Goal: Information Seeking & Learning: Understand process/instructions

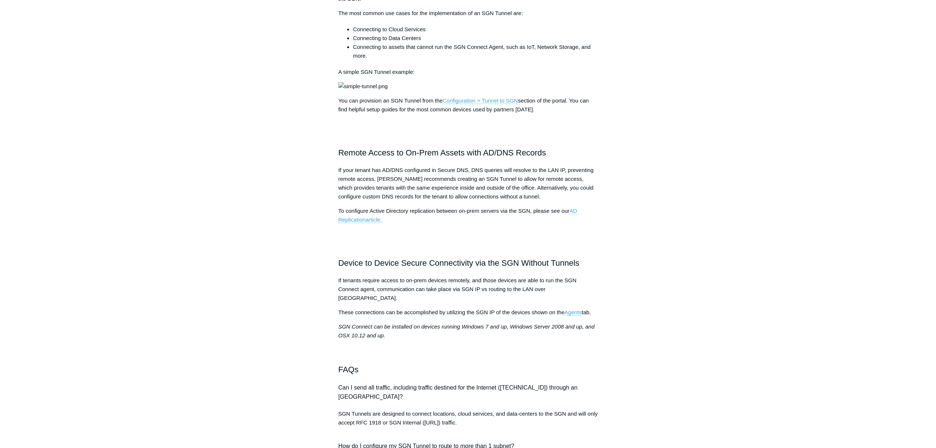
scroll to position [368, 0]
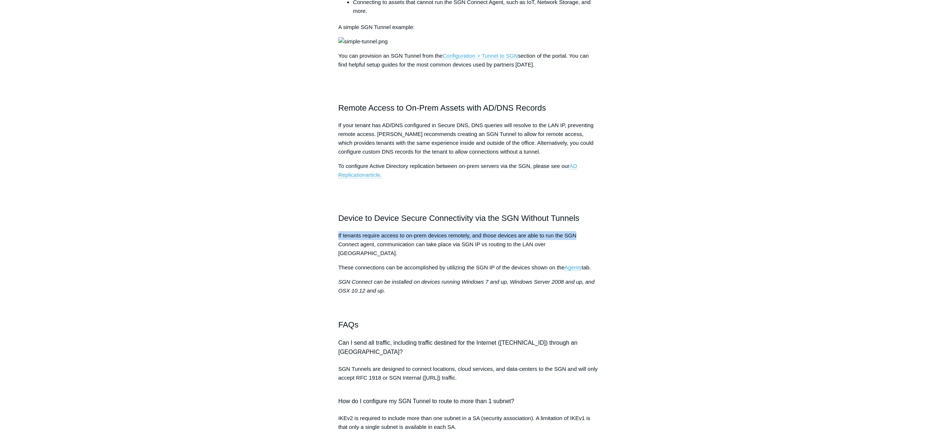
drag, startPoint x: 339, startPoint y: 290, endPoint x: 580, endPoint y: 288, distance: 241.6
click at [580, 258] on p "If tenants require access to on-prem devices remotely, and those devices are ab…" at bounding box center [468, 244] width 260 height 26
drag, startPoint x: 384, startPoint y: 299, endPoint x: 551, endPoint y: 303, distance: 167.0
click at [551, 256] on span "If tenants require access to on-prem devices remotely, and those devices are ab…" at bounding box center [457, 244] width 238 height 24
drag, startPoint x: 433, startPoint y: 318, endPoint x: 488, endPoint y: 318, distance: 54.8
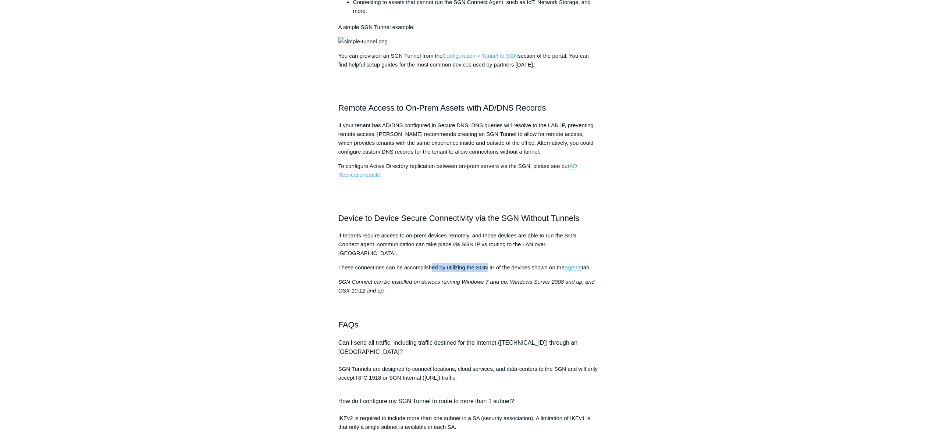
click at [488, 271] on span "These connections can be accomplished by utilizing the SGN IP of the devices sh…" at bounding box center [451, 267] width 226 height 6
drag, startPoint x: 363, startPoint y: 329, endPoint x: 500, endPoint y: 330, distance: 137.2
click at [500, 294] on span "SGN Connect can be installed on devices running Windows 7 and up, Windows Serve…" at bounding box center [466, 286] width 256 height 15
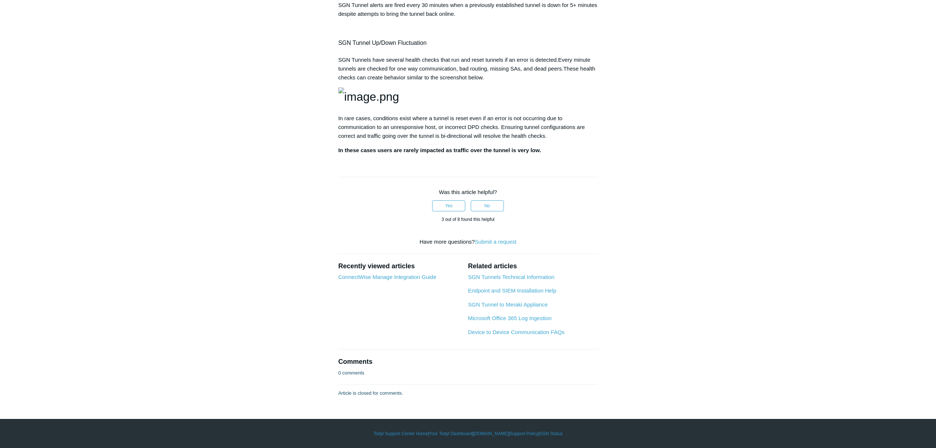
scroll to position [1250, 0]
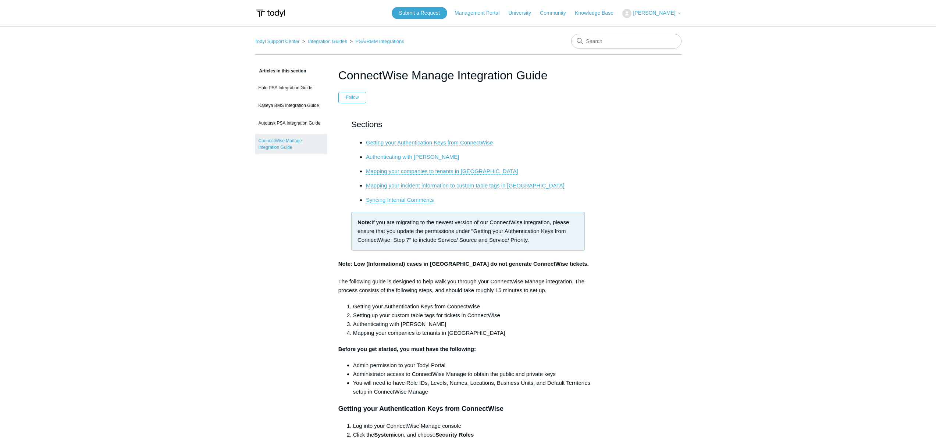
scroll to position [552, 0]
